Goal: Check status: Check status

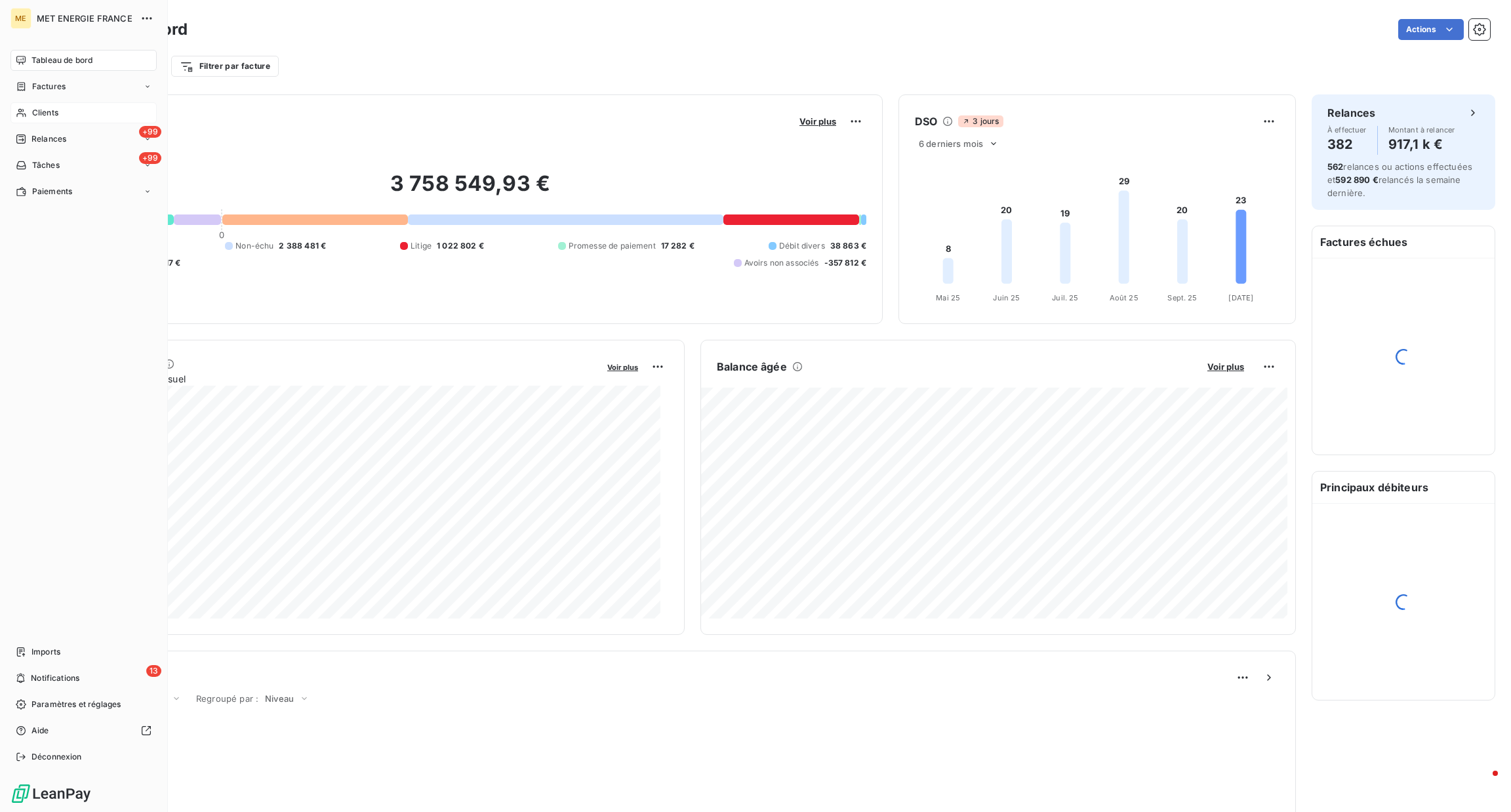
click at [33, 103] on div "Clients" at bounding box center [83, 113] width 147 height 21
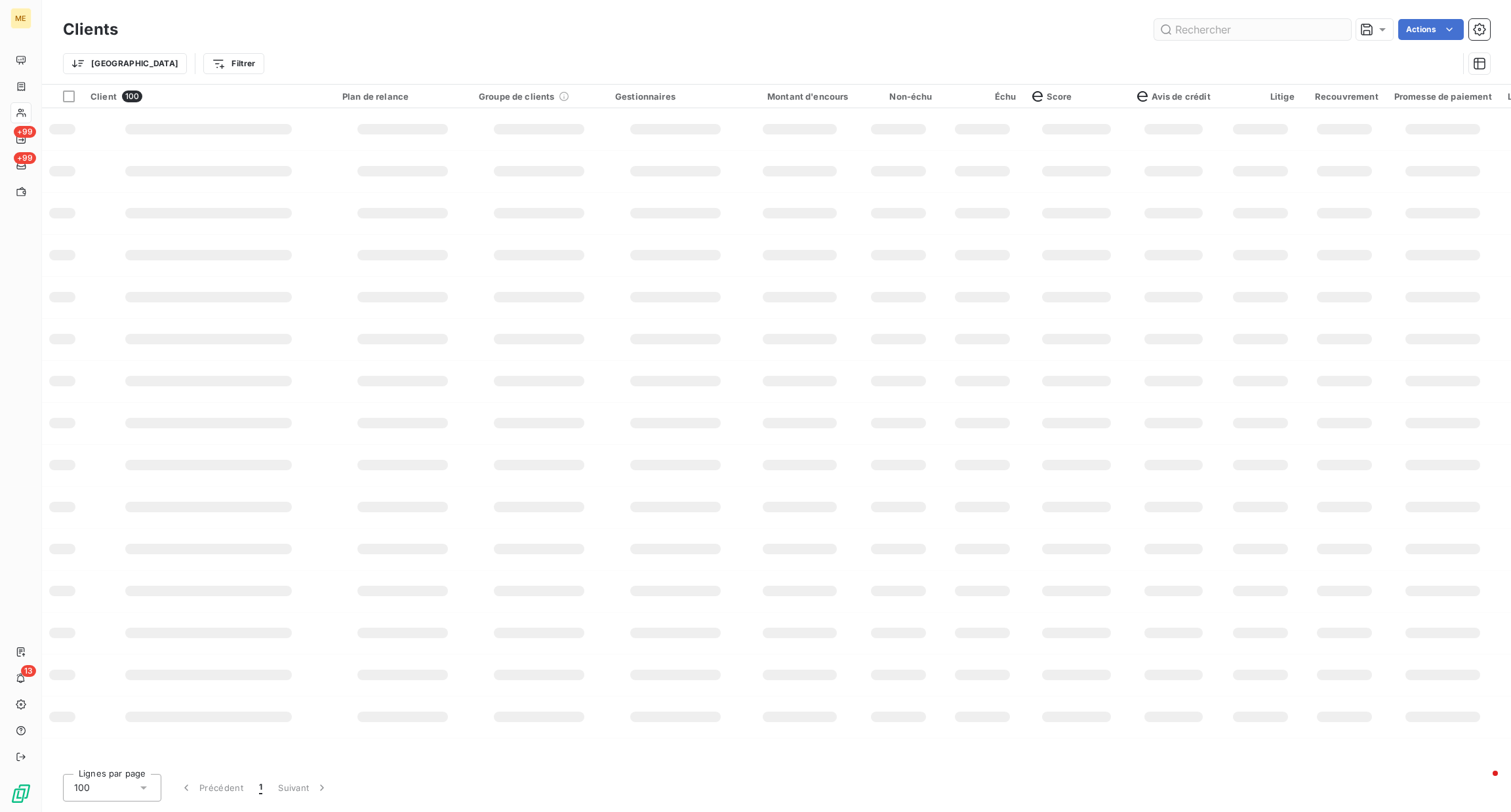
click at [1264, 28] on input "text" at bounding box center [1252, 29] width 197 height 21
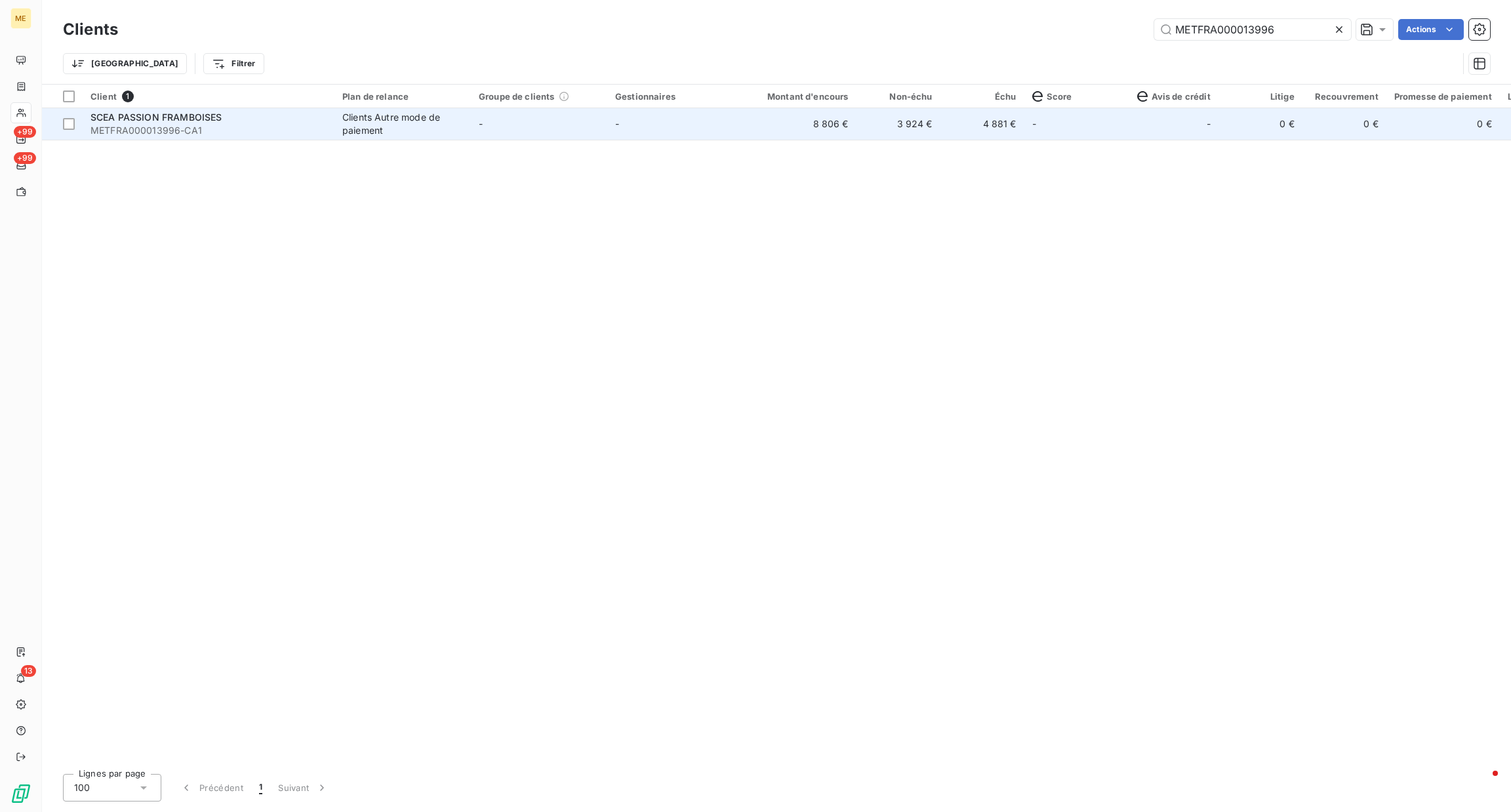
type input "METFRA000013996"
click at [233, 123] on div "SCEA PASSION FRAMBOISES" at bounding box center [208, 117] width 236 height 13
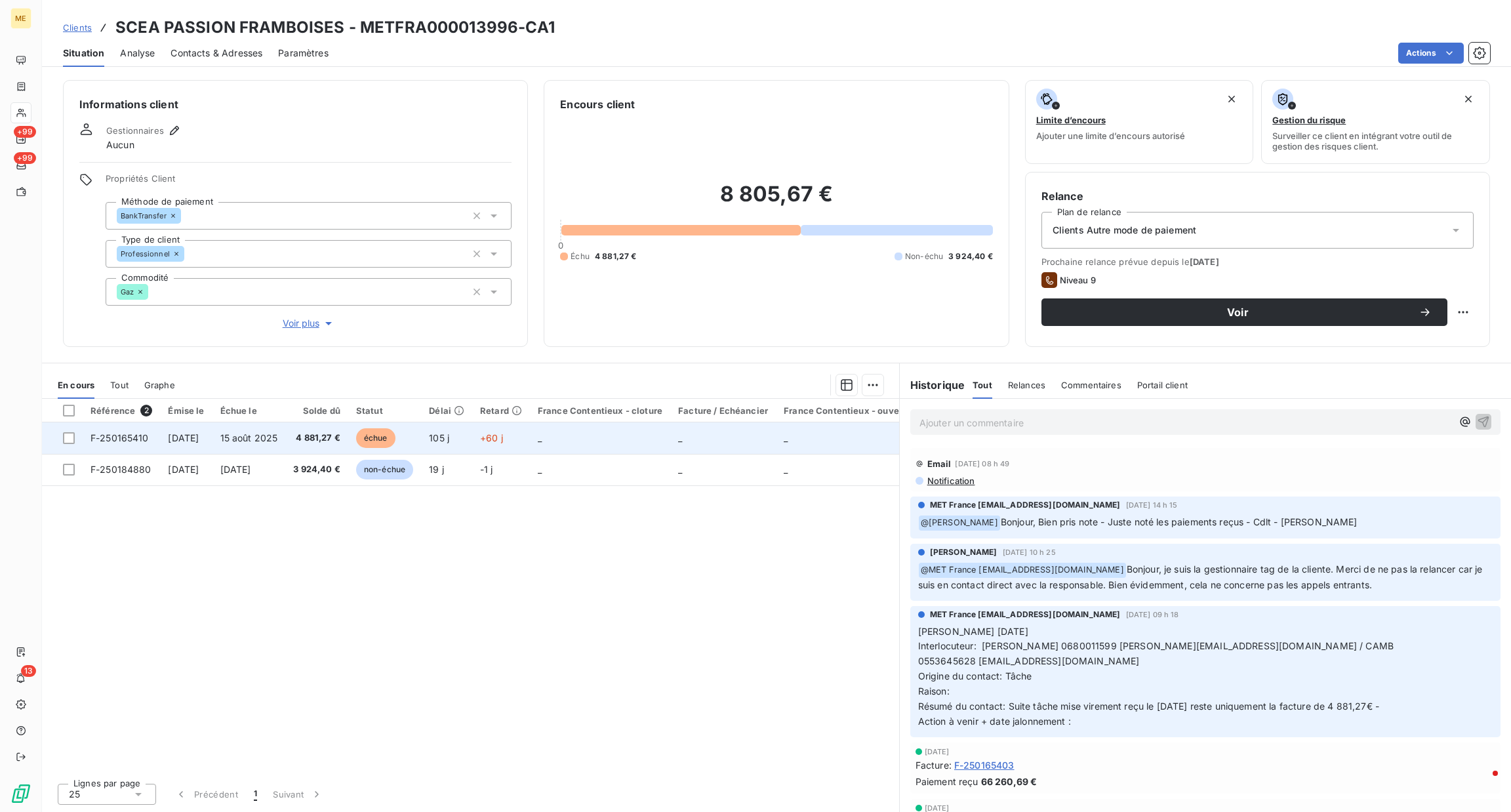
click at [242, 438] on span "15 août 2025" at bounding box center [249, 438] width 58 height 11
